Goal: Check status

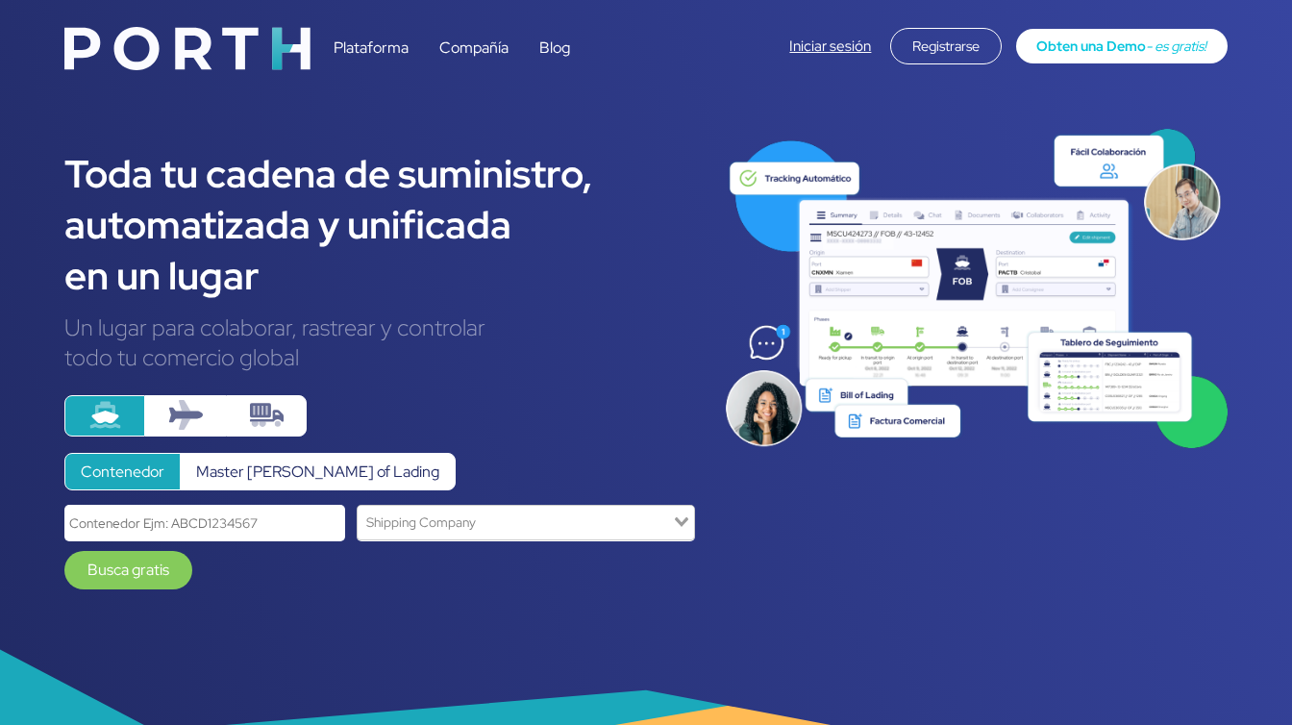
click at [827, 53] on link "Iniciar sesión" at bounding box center [830, 46] width 82 height 19
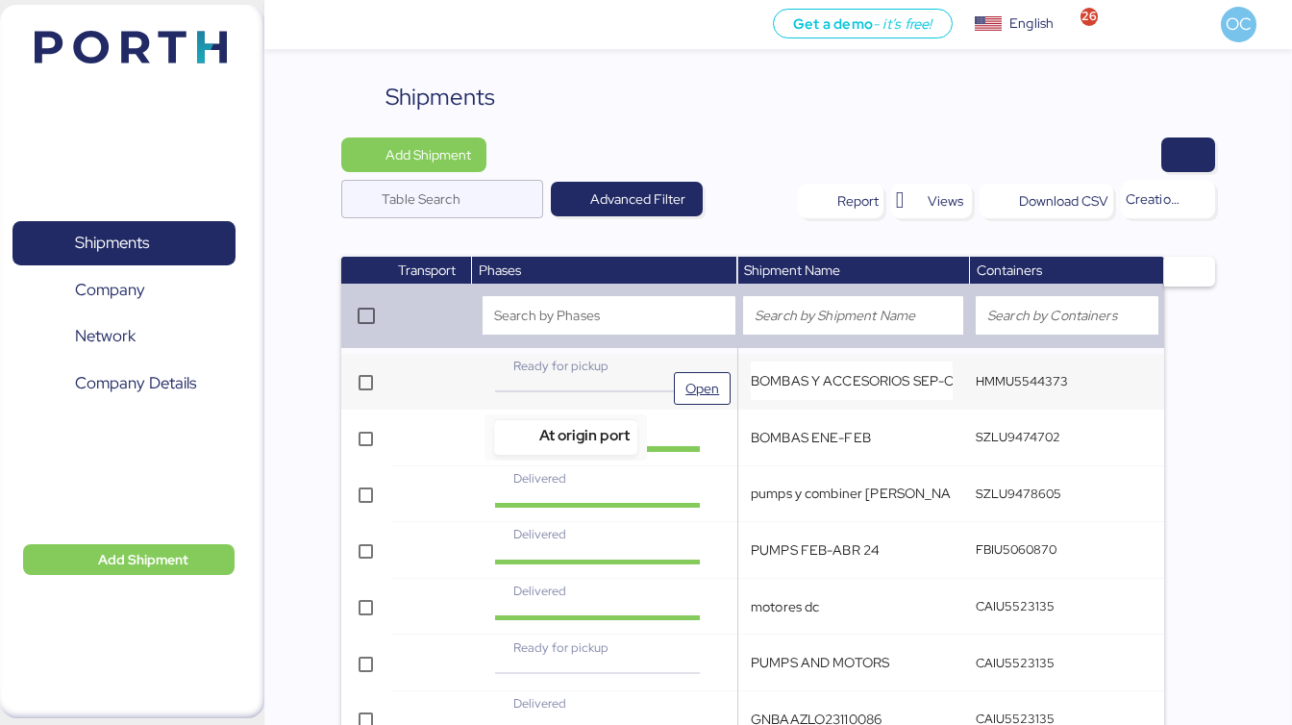
click at [564, 384] on icon at bounding box center [565, 392] width 34 height 17
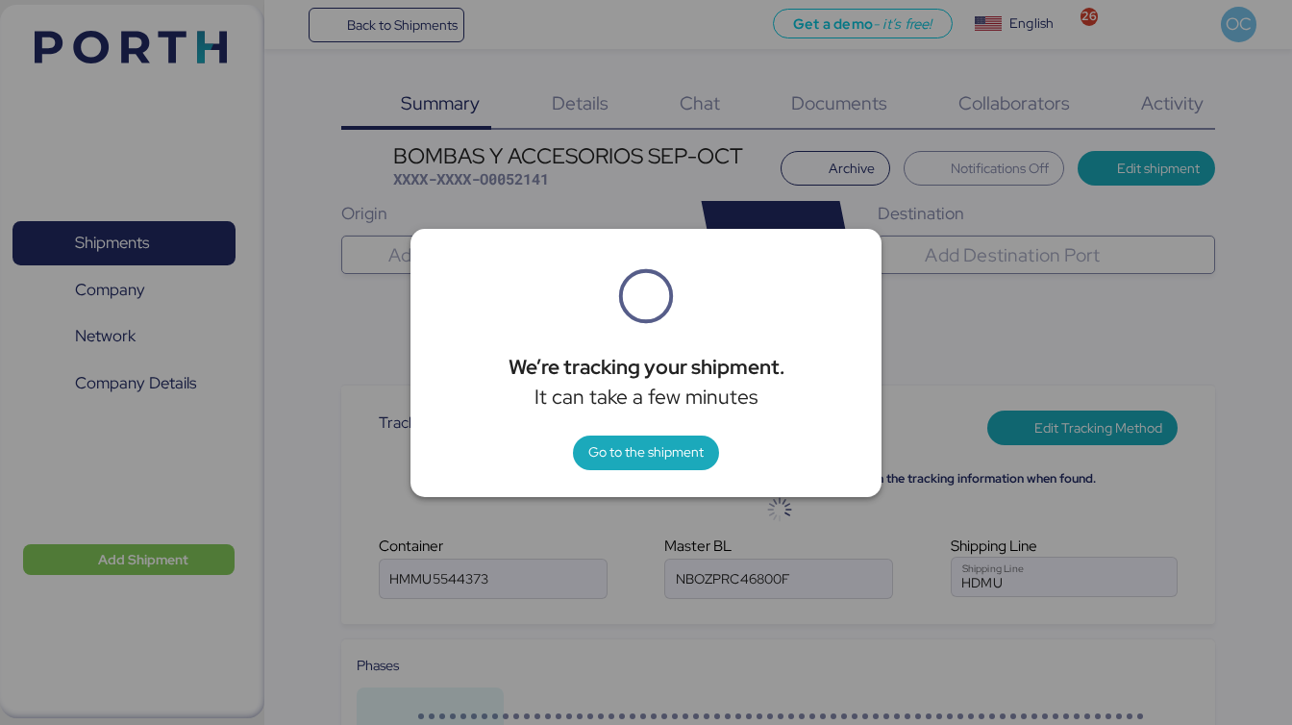
type input "Hyundai Merchant Marine Co."
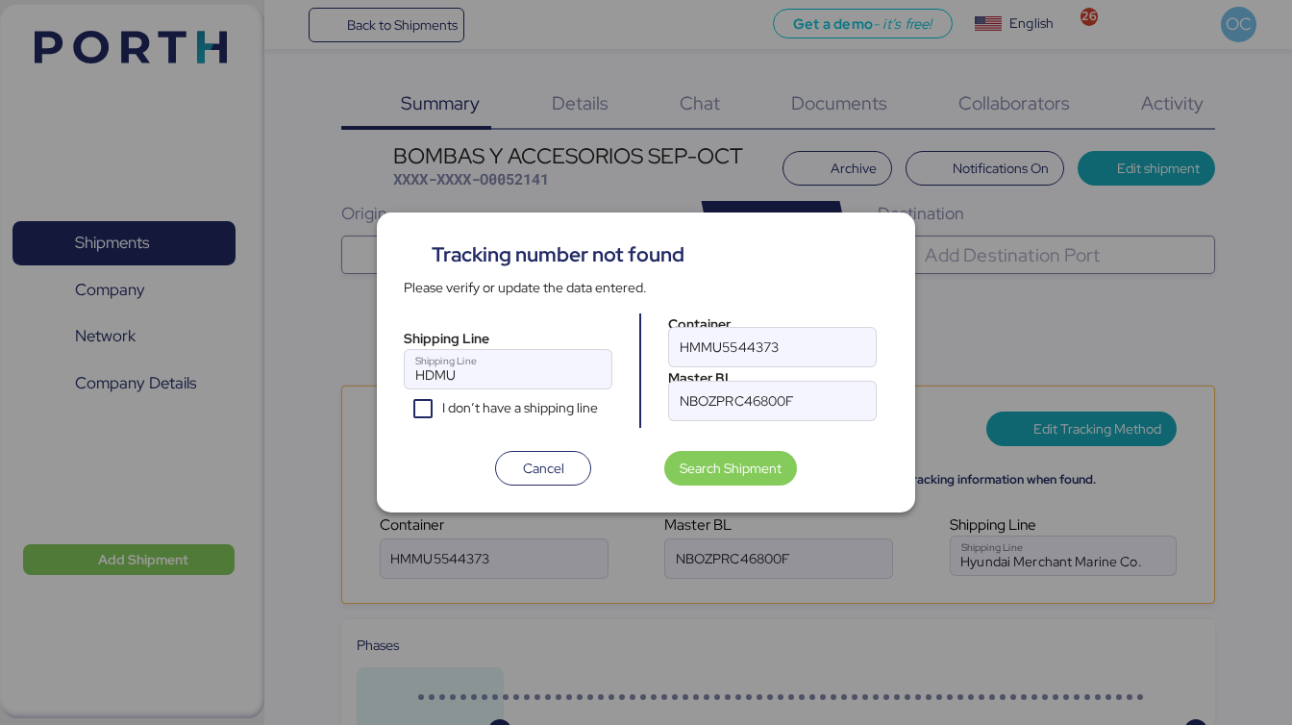
type input "Hyundai Merchant Marine Co."
click at [421, 411] on icon "I don’t have a shipping line" at bounding box center [422, 409] width 13 height 10
click at [551, 476] on span "Cancel" at bounding box center [543, 468] width 41 height 23
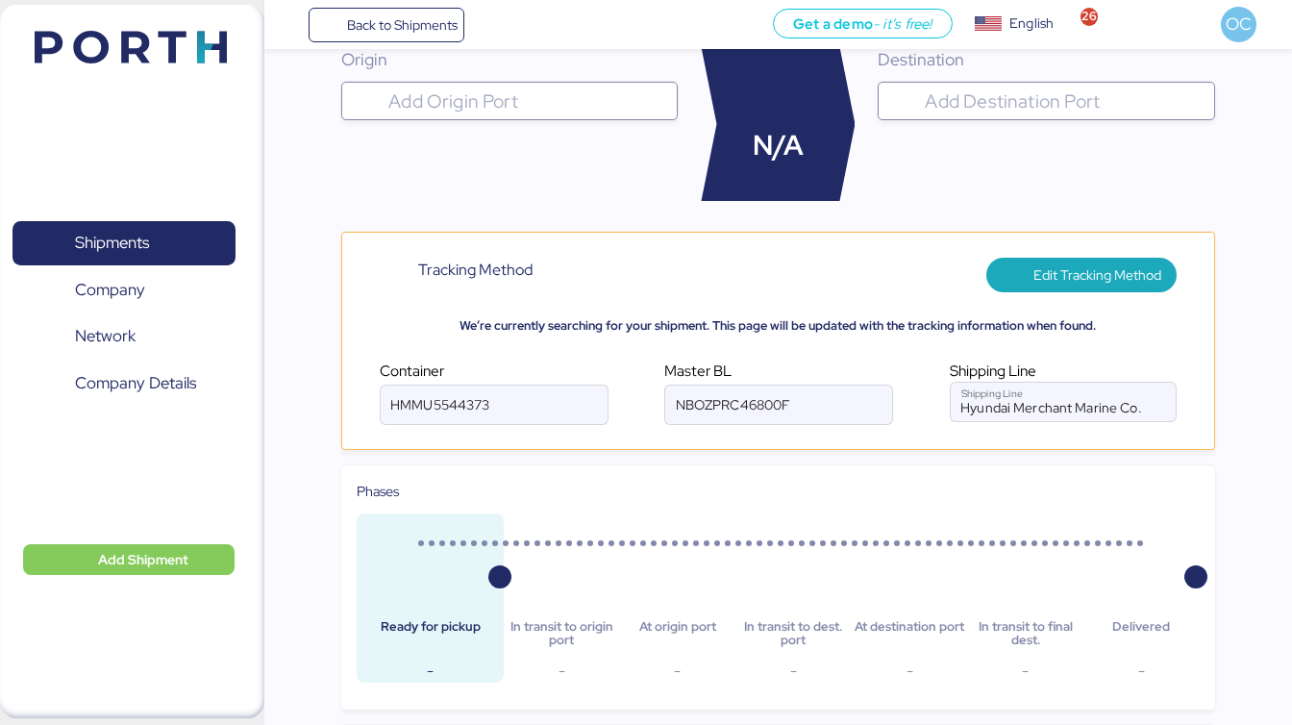
scroll to position [141, 0]
